Goal: Book appointment/travel/reservation

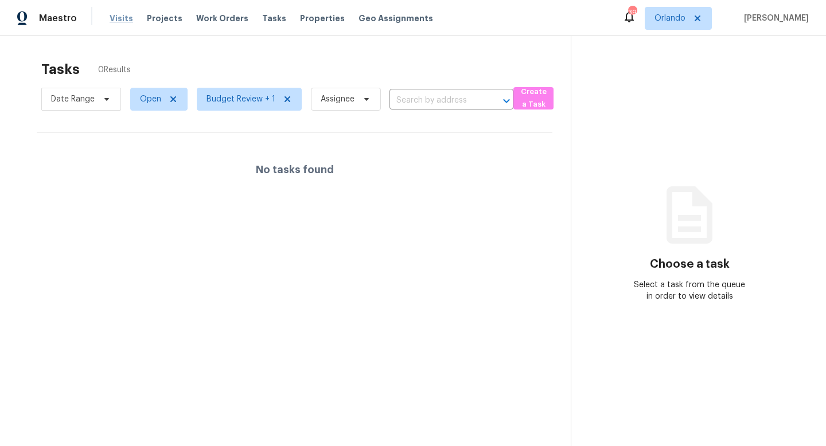
click at [119, 14] on span "Visits" at bounding box center [121, 18] width 24 height 11
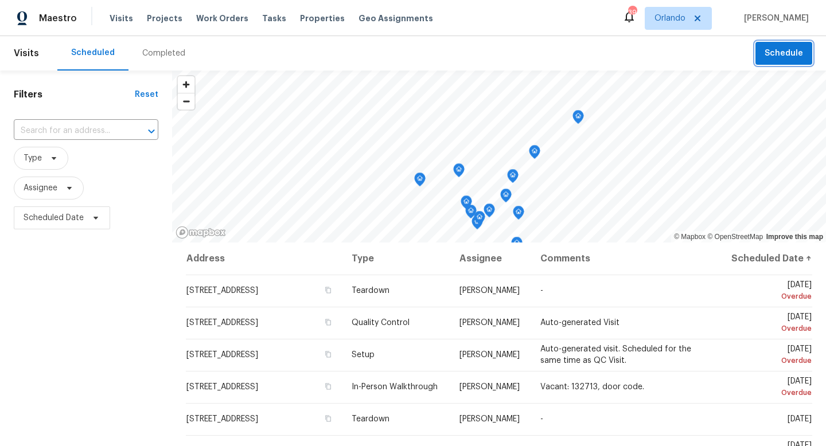
click at [780, 55] on span "Schedule" at bounding box center [783, 53] width 38 height 14
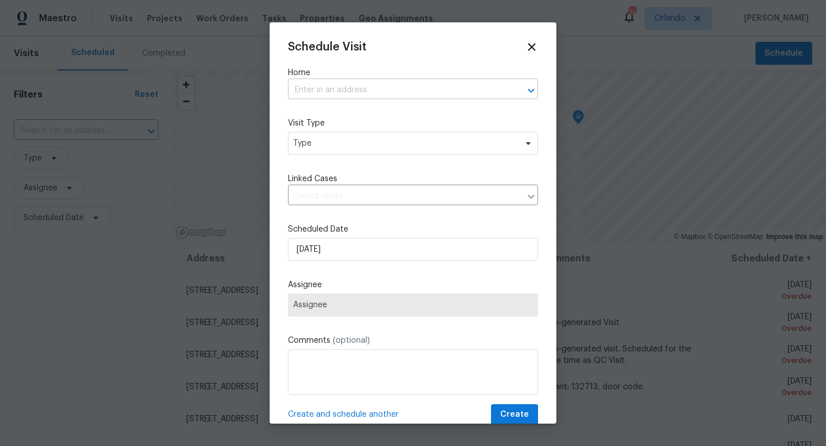
click at [350, 89] on input "text" at bounding box center [397, 90] width 218 height 18
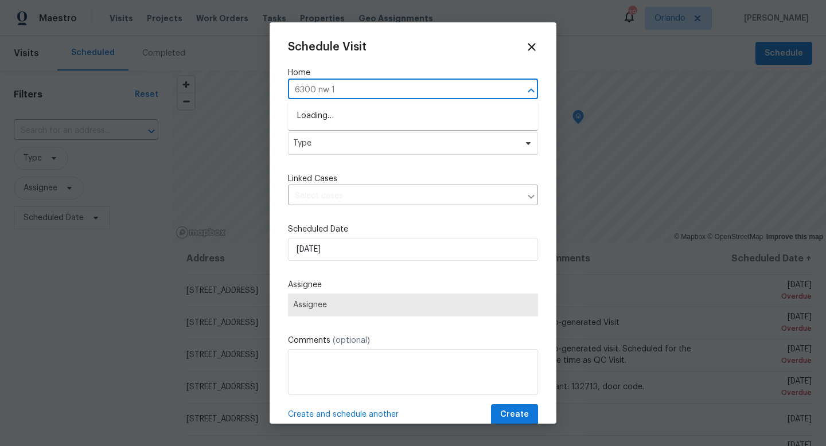
type input "6300 nw 13"
click at [377, 118] on li "6300 NW 13th Ave, Ocala, FL 34475" at bounding box center [413, 116] width 250 height 19
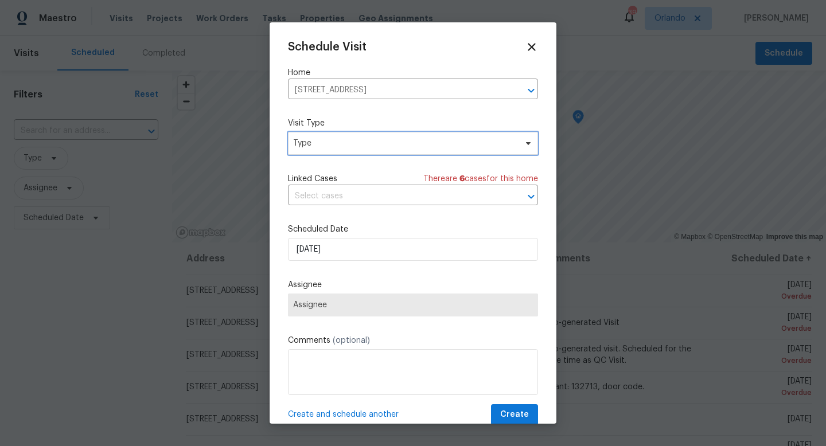
click at [358, 148] on span "Type" at bounding box center [404, 143] width 223 height 11
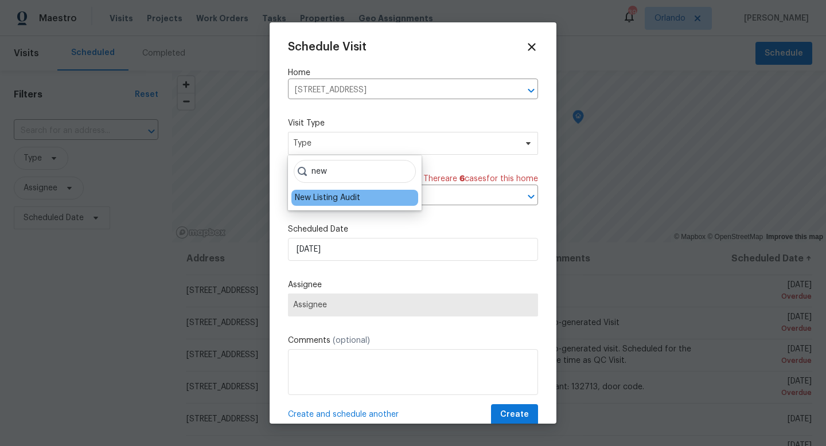
type input "new"
click at [355, 197] on div "New Listing Audit" at bounding box center [327, 197] width 65 height 11
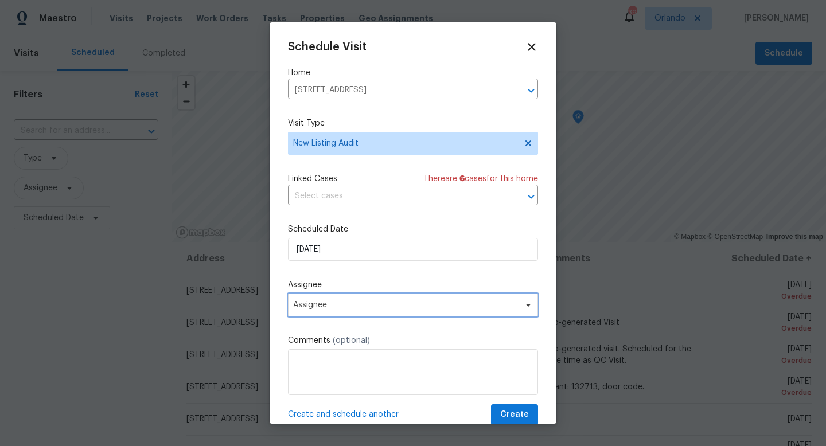
click at [364, 309] on span "Assignee" at bounding box center [405, 304] width 225 height 9
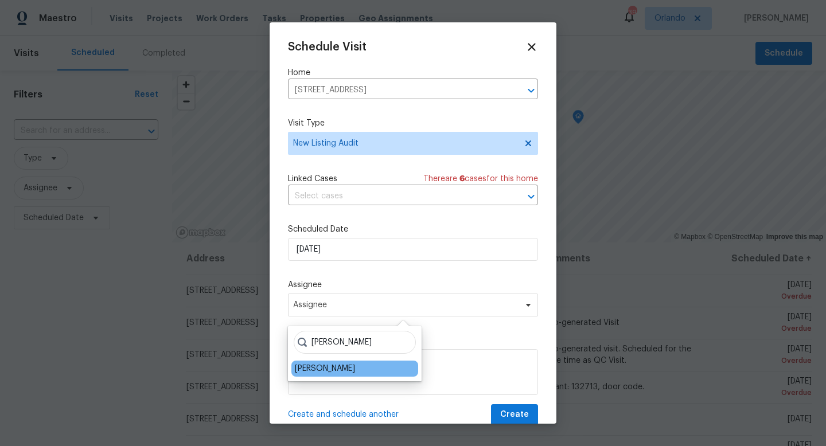
type input "josh"
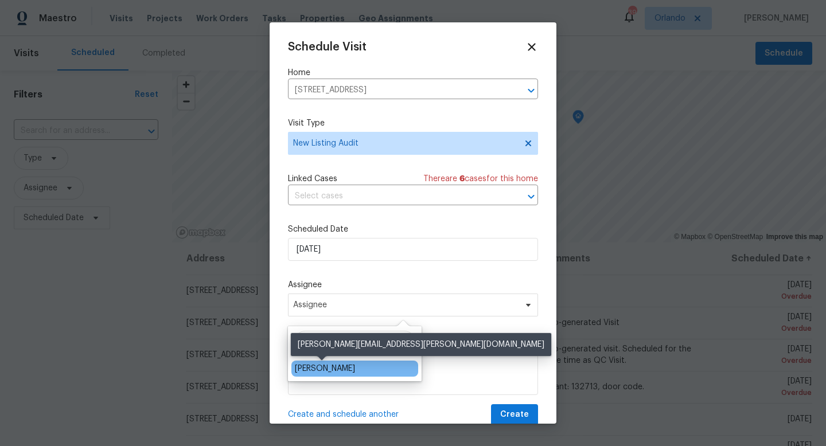
click at [348, 366] on div "[PERSON_NAME]" at bounding box center [325, 368] width 60 height 11
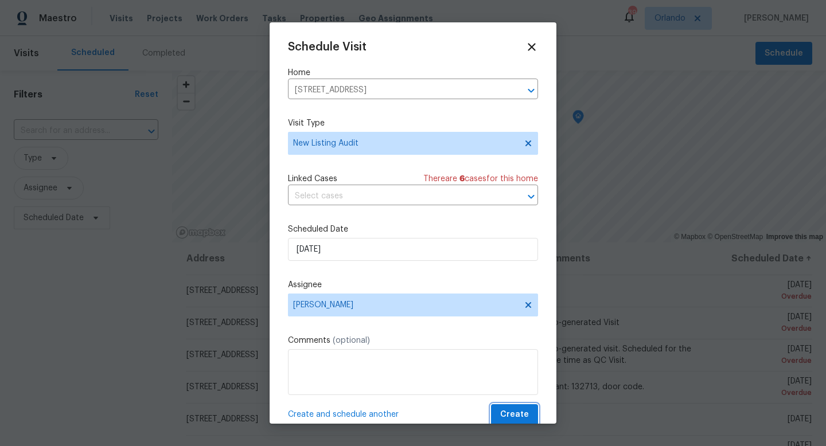
click at [514, 419] on span "Create" at bounding box center [514, 415] width 29 height 14
